Goal: Information Seeking & Learning: Learn about a topic

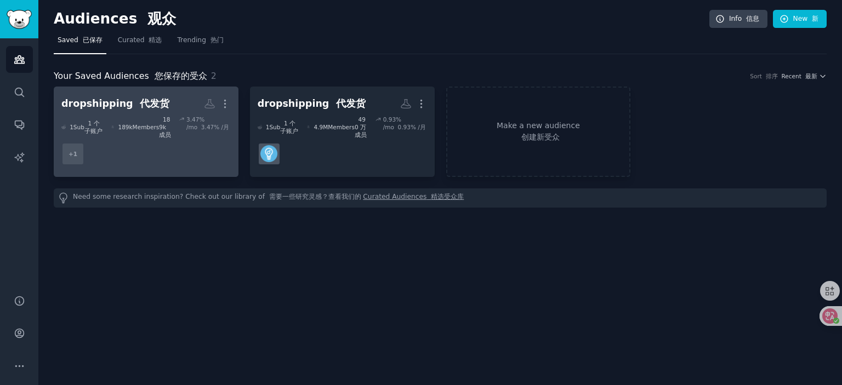
click at [149, 144] on dd "+ 1" at bounding box center [145, 154] width 169 height 31
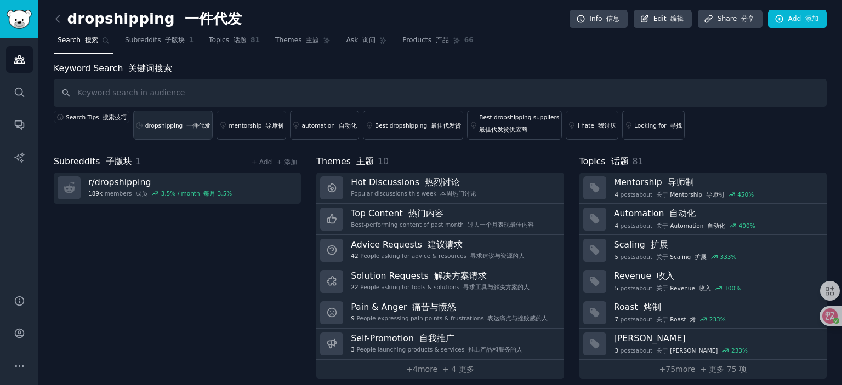
click at [164, 127] on div "dropshipping 一件代发" at bounding box center [177, 126] width 65 height 8
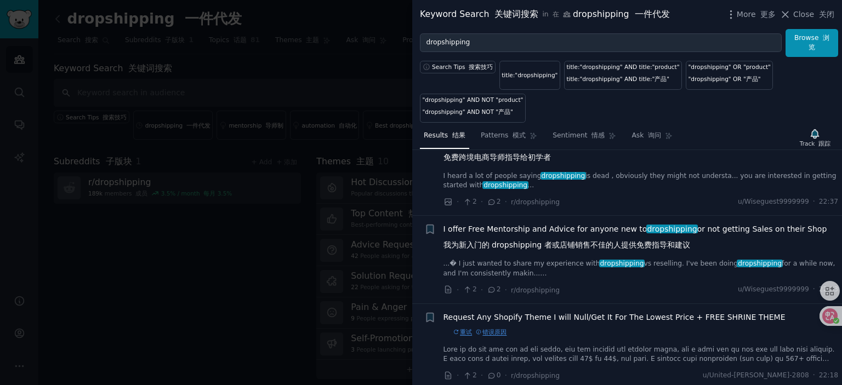
scroll to position [110, 0]
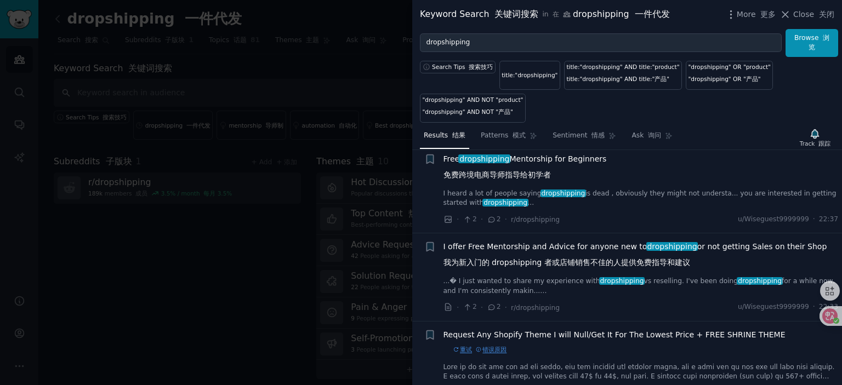
click at [597, 247] on span "I offer Free Mentorship and Advice for anyone new to dropshipping or not gettin…" at bounding box center [635, 257] width 384 height 32
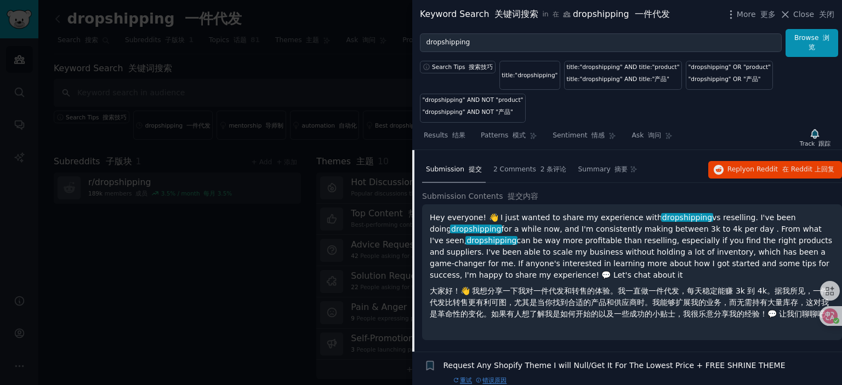
scroll to position [248, 0]
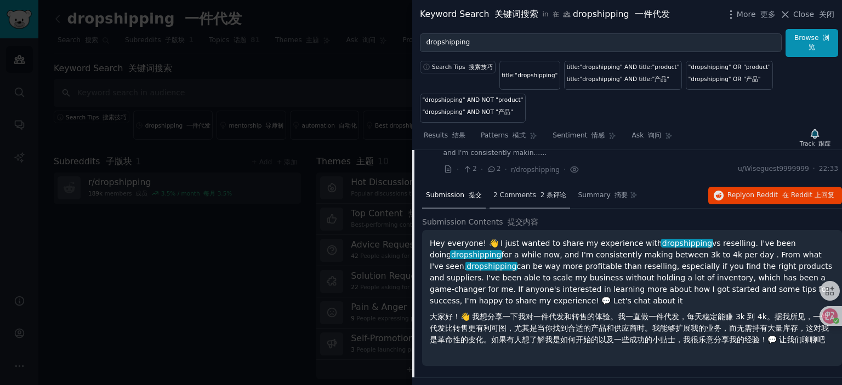
click at [523, 200] on div "2 Comments 2 条评论" at bounding box center [529, 196] width 81 height 26
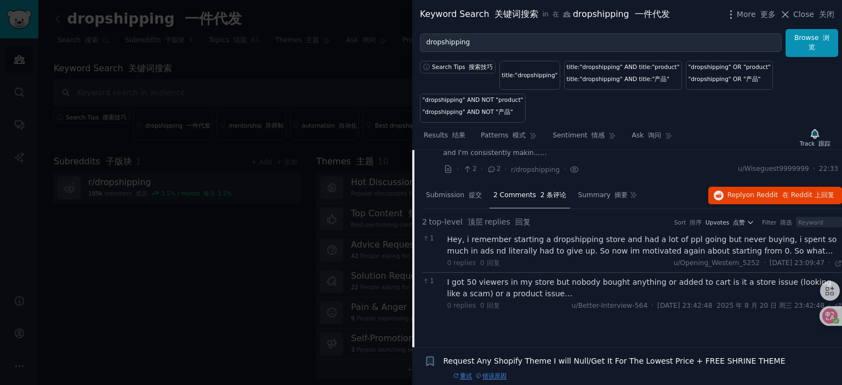
click at [580, 241] on div "Hey, i remember starting a dropshipping store and had a lot of ppl going but ne…" at bounding box center [644, 245] width 395 height 23
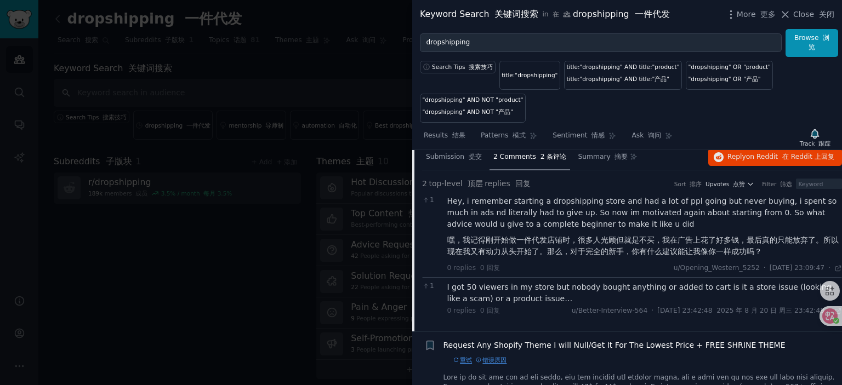
scroll to position [303, 0]
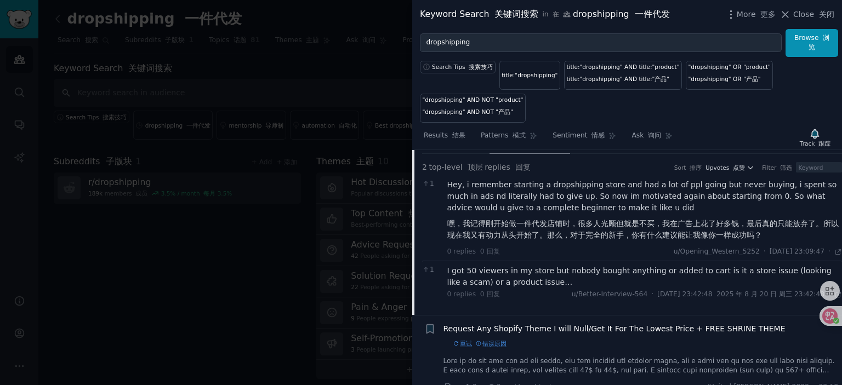
click at [579, 268] on div "I got 50 viewers in my store but nobody bought anything or added to cart is it …" at bounding box center [644, 276] width 395 height 23
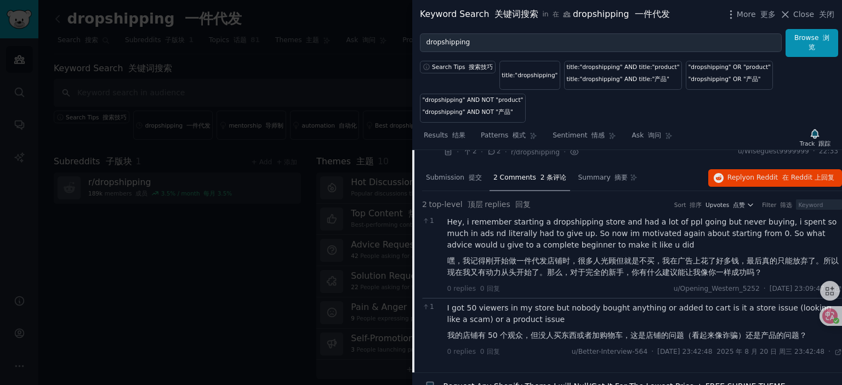
scroll to position [248, 0]
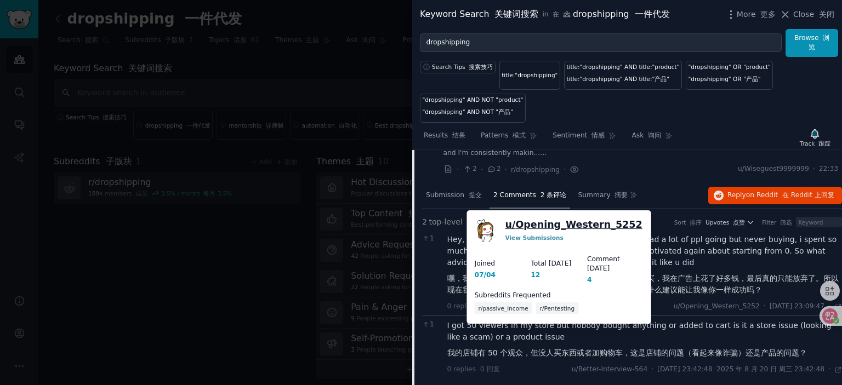
click at [579, 226] on link "u/ Opening_Western_5252" at bounding box center [573, 225] width 137 height 14
